Goal: Use online tool/utility

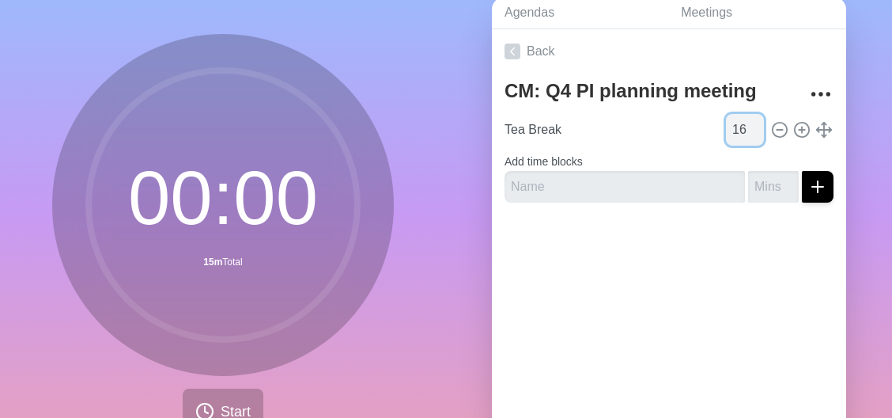
click at [736, 126] on input "16" at bounding box center [745, 130] width 38 height 32
click at [736, 126] on input "17" at bounding box center [745, 130] width 38 height 32
click at [736, 126] on input "18" at bounding box center [745, 130] width 38 height 32
click at [736, 126] on input "19" at bounding box center [745, 130] width 38 height 32
click at [736, 126] on input "20" at bounding box center [745, 130] width 38 height 32
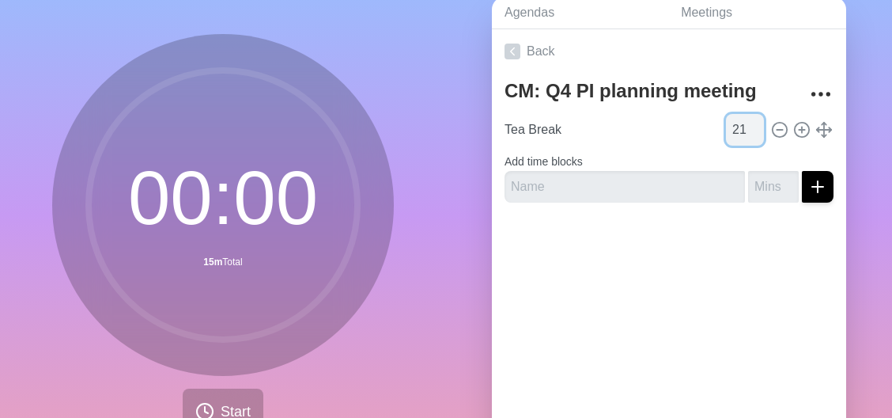
click at [736, 126] on input "21" at bounding box center [745, 130] width 38 height 32
click at [736, 126] on input "22" at bounding box center [745, 130] width 38 height 32
click at [736, 125] on input "23" at bounding box center [745, 130] width 38 height 32
click at [736, 125] on input "24" at bounding box center [745, 130] width 38 height 32
click at [736, 125] on input "34" at bounding box center [745, 130] width 38 height 32
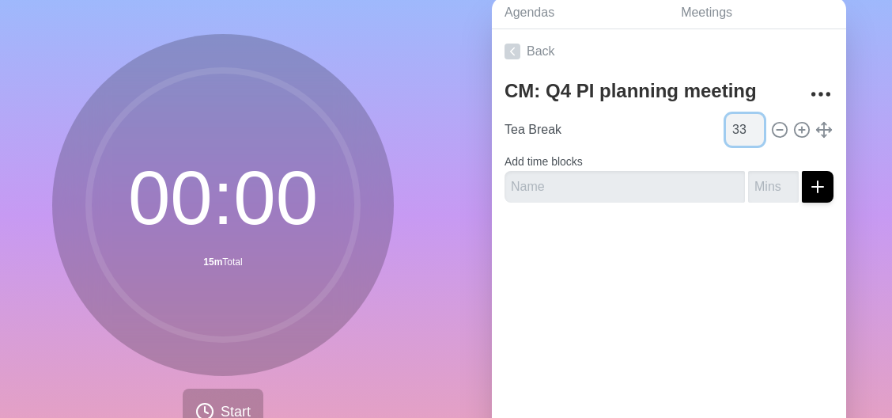
click at [739, 134] on input "33" at bounding box center [745, 130] width 38 height 32
click at [739, 134] on input "32" at bounding box center [745, 130] width 38 height 32
click at [739, 134] on input "31" at bounding box center [745, 130] width 38 height 32
type input "30"
click at [739, 134] on input "30" at bounding box center [745, 130] width 38 height 32
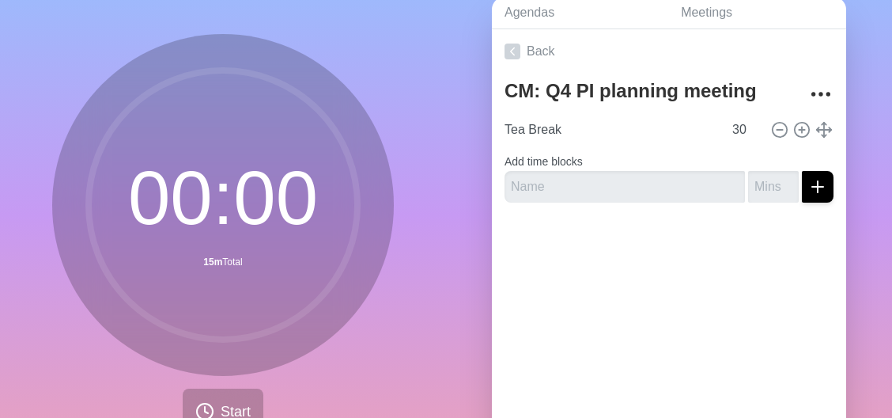
click at [675, 268] on div at bounding box center [669, 246] width 354 height 63
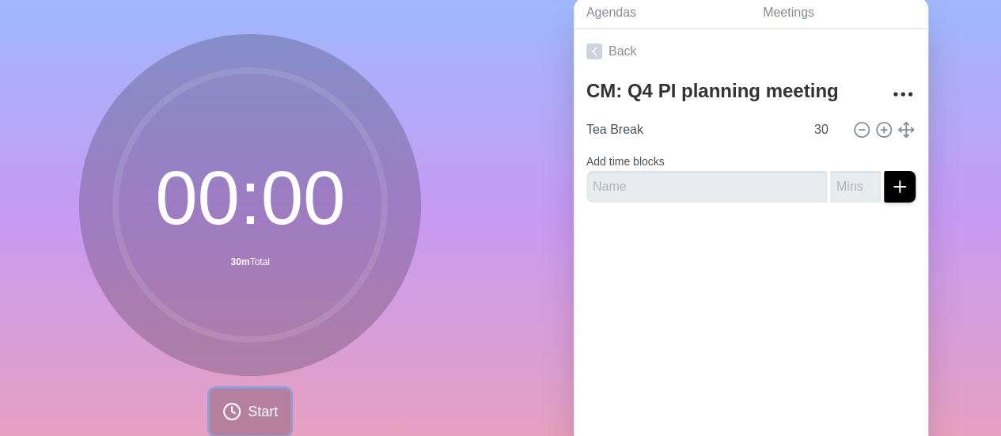
click at [262, 411] on span "Start" at bounding box center [263, 411] width 30 height 21
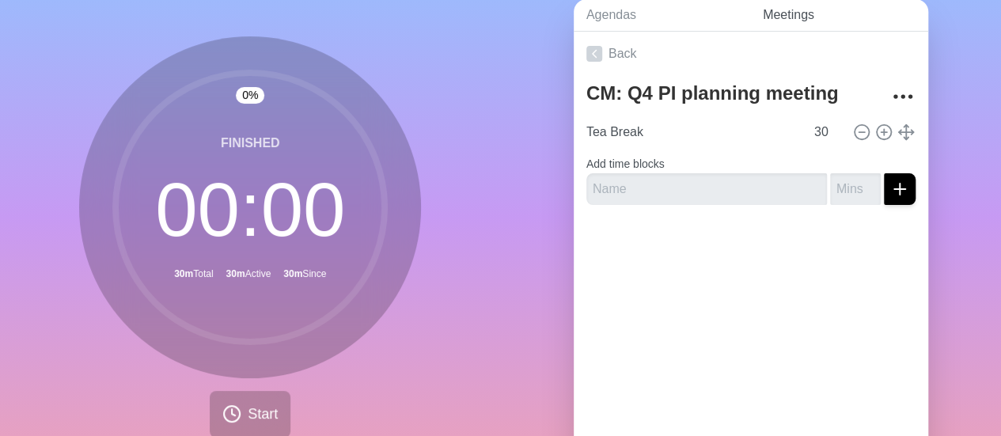
scroll to position [73, 0]
